Goal: Task Accomplishment & Management: Use online tool/utility

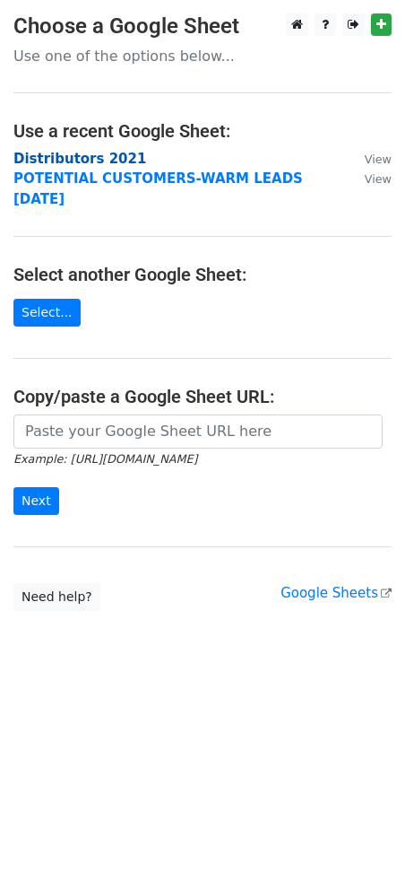
click at [103, 158] on strong "Distributors 2021" at bounding box center [79, 159] width 133 height 16
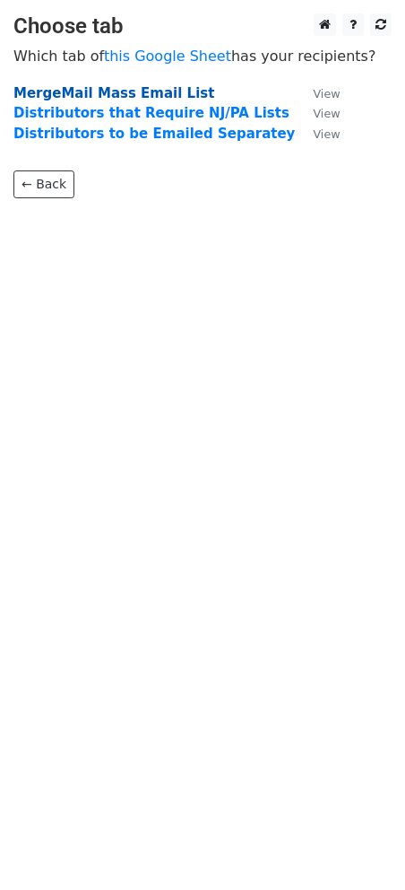
click at [106, 93] on strong "MergeMail Mass Email List" at bounding box center [113, 93] width 201 height 16
